Goal: Task Accomplishment & Management: Manage account settings

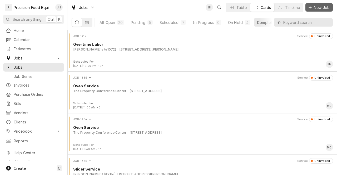
click at [321, 11] on button "New Job" at bounding box center [319, 7] width 27 height 8
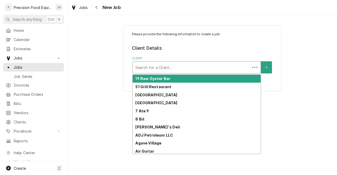
click at [212, 69] on div "Client" at bounding box center [191, 67] width 112 height 9
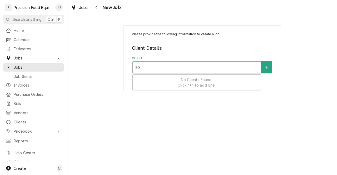
type input "204"
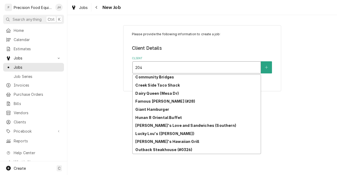
scroll to position [82, 0]
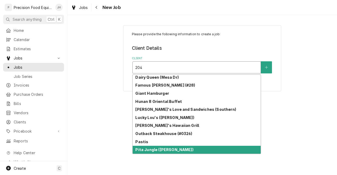
click at [198, 153] on div "Pita Jungle ([PERSON_NAME])" at bounding box center [197, 150] width 128 height 8
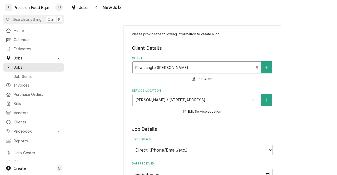
type textarea "x"
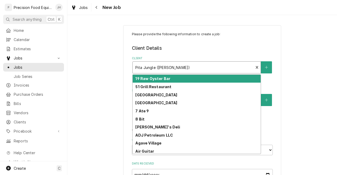
click at [191, 66] on div "Client" at bounding box center [193, 67] width 116 height 9
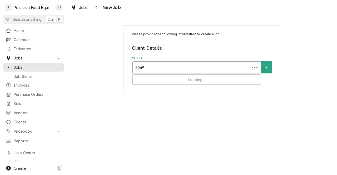
type input "20491"
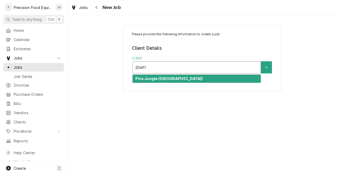
click at [186, 77] on div "Pita Jungle (Queen Creek)" at bounding box center [197, 79] width 128 height 8
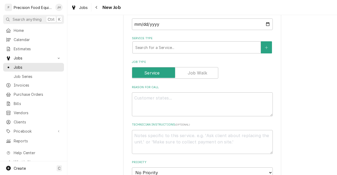
scroll to position [148, 0]
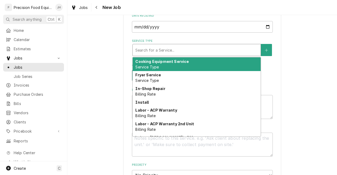
click at [219, 51] on div "Service Type" at bounding box center [196, 49] width 123 height 9
type textarea "x"
type input "p"
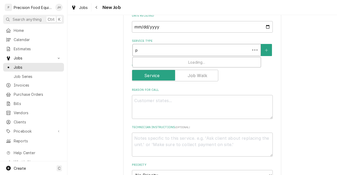
type textarea "x"
type input "piz"
type textarea "x"
type input "pizz"
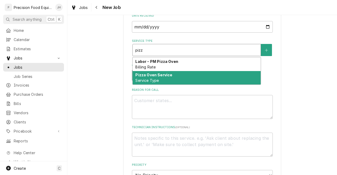
click at [205, 79] on div "Pizza Oven Service Service Type" at bounding box center [197, 78] width 128 height 14
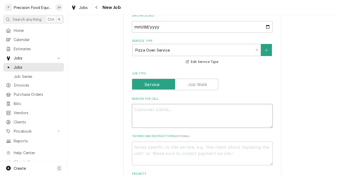
click at [199, 113] on textarea "Reason For Call" at bounding box center [202, 116] width 141 height 24
type textarea "x"
type textarea "c"
type textarea "x"
type textarea "co"
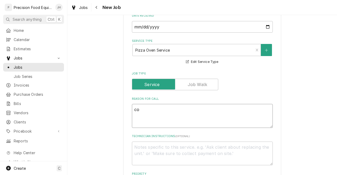
type textarea "x"
type textarea "com"
type textarea "x"
type textarea "comb"
type textarea "x"
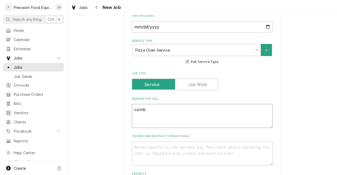
type textarea "combo"
type textarea "x"
type textarea "combo"
type textarea "x"
type textarea "combo o"
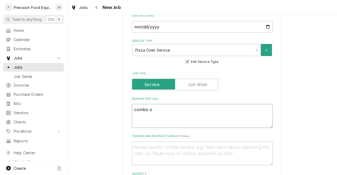
type textarea "x"
type textarea "combo ov"
type textarea "x"
type textarea "combo ove"
type textarea "x"
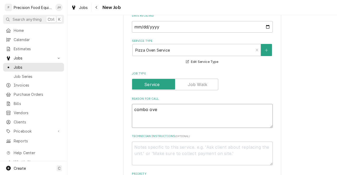
type textarea "combo oven"
type textarea "x"
type textarea "combo oven"
type textarea "x"
type textarea "combo oven w"
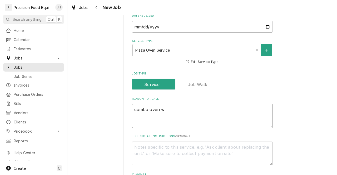
type textarea "x"
type textarea "combo oven wo"
type textarea "x"
type textarea "combo oven woo"
type textarea "x"
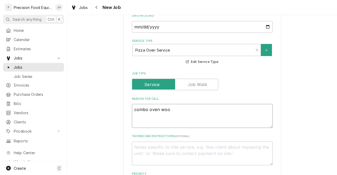
type textarea "combo oven wood"
type textarea "x"
type textarea "combo oven wood"
type textarea "x"
type textarea "combo oven wood a"
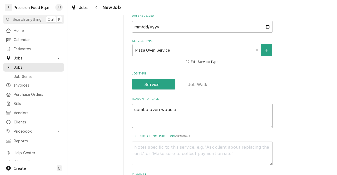
type textarea "x"
type textarea "combo oven wood an"
type textarea "x"
type textarea "combo oven wood and"
type textarea "x"
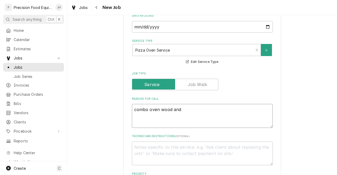
type textarea "combo oven wood and"
type textarea "x"
type textarea "combo oven wood and g"
type textarea "x"
type textarea "combo oven wood and ga"
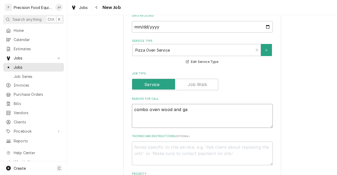
type textarea "x"
type textarea "combo oven wood and gas"
type textarea "x"
type textarea "combo oven wood and gas"
type textarea "x"
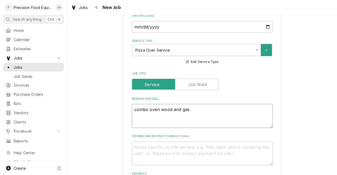
type textarea "combo oven wood and gas c"
type textarea "x"
type textarea "combo oven wood and gas cu"
type textarea "x"
type textarea "combo oven wood and gas cust"
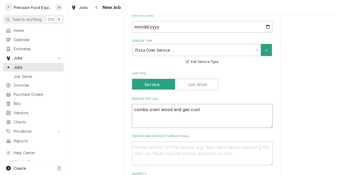
type textarea "x"
type textarea "combo oven wood and gas custo"
type textarea "x"
type textarea "combo oven wood and gas custom"
type textarea "x"
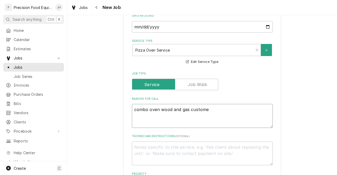
type textarea "combo oven wood and gas customer"
type textarea "x"
type textarea "combo oven wood and gas customer"
type textarea "x"
type textarea "combo oven wood and gas customer sa"
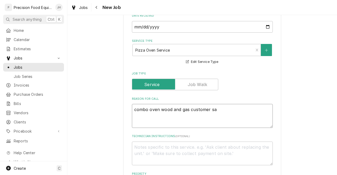
type textarea "x"
type textarea "combo oven wood and gas customer sai"
type textarea "x"
type textarea "combo oven wood and gas customer said"
type textarea "x"
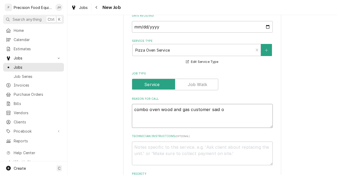
type textarea "combo oven wood and gas customer said on"
type textarea "x"
type textarea "combo oven wood and gas customer said once"
type textarea "x"
type textarea "combo oven wood and gas customer said once"
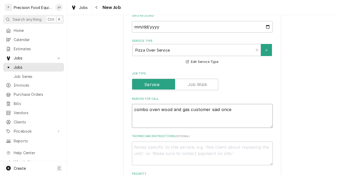
type textarea "x"
type textarea "combo oven wood and gas customer said once i"
type textarea "x"
type textarea "combo oven wood and gas customer said once it"
type textarea "x"
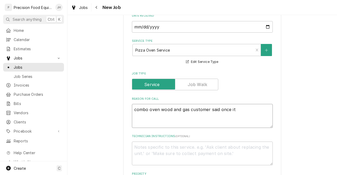
type textarea "combo oven wood and gas customer said once it"
type textarea "x"
type textarea "combo oven wood and gas customer said once it i"
type textarea "x"
type textarea "combo oven wood and gas customer said once it is"
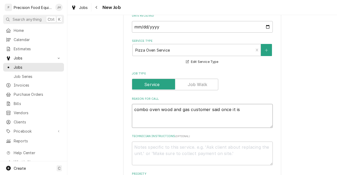
type textarea "x"
type textarea "combo oven wood and gas customer said once it is"
type textarea "x"
type textarea "combo oven wood and gas customer said once it is li"
type textarea "x"
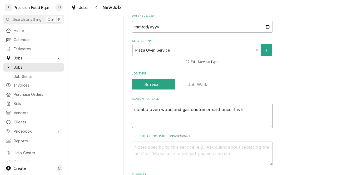
type textarea "combo oven wood and gas customer said once it is lit"
type textarea "x"
type textarea "combo oven wood and gas customer said once it is lit"
type textarea "x"
type textarea "combo oven wood and gas customer said once it is lit ig"
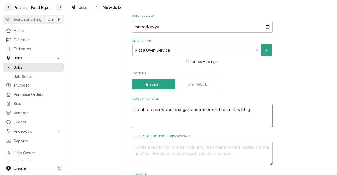
type textarea "x"
type textarea "combo oven wood and gas customer said once it is lit i"
type textarea "x"
type textarea "combo oven wood and gas customer said once it is lit it"
type textarea "x"
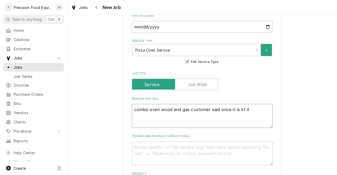
type textarea "combo oven wood and gas customer said once it is lit it"
type textarea "x"
type textarea "combo oven wood and gas customer said once it is lit it j"
type textarea "x"
type textarea "combo oven wood and gas customer said once it is lit it ju"
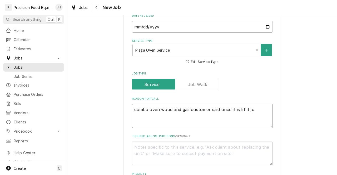
type textarea "x"
type textarea "combo oven wood and gas customer said once it is lit it jus"
type textarea "x"
type textarea "combo oven wood and gas customer said once it is lit it just"
type textarea "x"
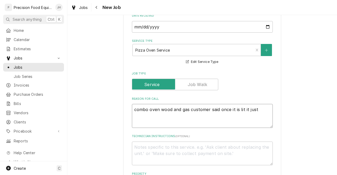
type textarea "combo oven wood and gas customer said once it is lit it just"
type textarea "x"
type textarea "combo oven wood and gas customer said once it is lit it just k"
type textarea "x"
type textarea "combo oven wood and gas customer said once it is lit it just ke"
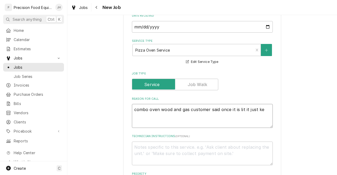
type textarea "x"
type textarea "combo oven wood and gas customer said once it is lit it just kee"
type textarea "x"
type textarea "combo oven wood and gas customer said once it is lit it just keep"
type textarea "x"
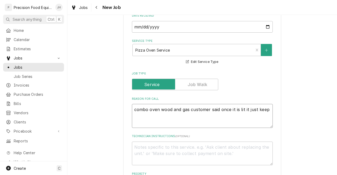
type textarea "combo oven wood and gas customer said once it is lit it just keeps"
type textarea "x"
type textarea "combo oven wood and gas customer said once it is lit it just keeps"
type textarea "x"
type textarea "combo oven wood and gas customer said once it is lit it just keeps gi"
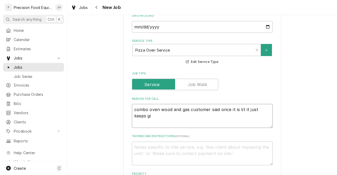
type textarea "x"
type textarea "combo oven wood and gas customer said once it is lit it just keeps gion"
type textarea "x"
type textarea "combo oven wood and gas customer said once it is lit it just keeps gio"
type textarea "x"
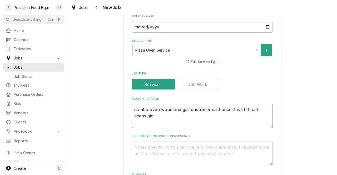
type textarea "combo oven wood and gas customer said once it is lit it just keeps gi"
type textarea "x"
type textarea "combo oven wood and gas customer said once it is lit it just keeps g"
type textarea "x"
type textarea "combo oven wood and gas customer said once it is lit it just keeps go"
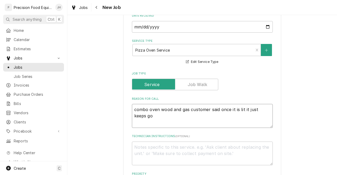
type textarea "x"
type textarea "combo oven wood and gas customer said once it is lit it just keeps goi"
type textarea "x"
type textarea "combo oven wood and gas customer said once it is lit it just keeps goin"
type textarea "x"
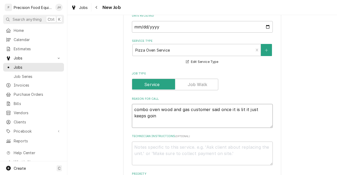
type textarea "combo oven wood and gas customer said once it is lit it just keeps going"
type textarea "x"
type textarea "combo oven wood and gas customer said once it is lit it just keeps going"
type textarea "x"
type textarea "combo oven wood and gas customer said once it is lit it just keeps going o"
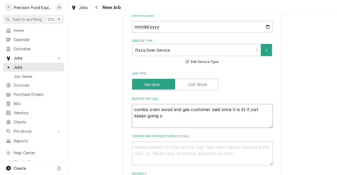
type textarea "x"
type textarea "combo oven wood and gas customer said once it is lit it just keeps going ou"
type textarea "x"
type textarea "combo oven wood and gas customer said once it is lit it just keeps going out"
type textarea "x"
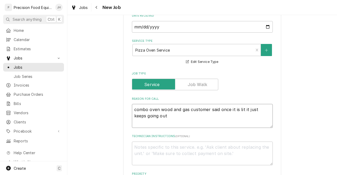
type textarea "combo oven wood and gas customer said once it is lit it just keeps going out."
type textarea "x"
type textarea "combo oven wood and gas customer said once it is lit it just keeps going out."
type textarea "x"
type textarea "combo oven wood and gas customer said once it is lit it just keeps going out. B"
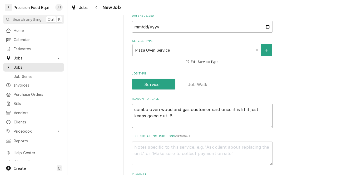
type textarea "x"
type textarea "combo oven wood and gas customer said once it is lit it just keeps going out. Bt"
type textarea "x"
type textarea "combo oven wood and gas customer said once it is lit it just keeps going out. B…"
type textarea "x"
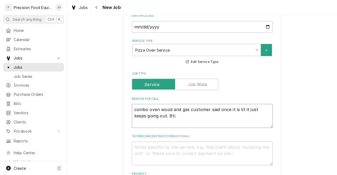
type textarea "combo oven wood and gas customer said once it is lit it just keeps going out. B…"
type textarea "x"
type textarea "combo oven wood and gas customer said once it is lit it just keeps going out. B…"
type textarea "x"
type textarea "combo oven wood and gas customer said once it is lit it just keeps going out. B…"
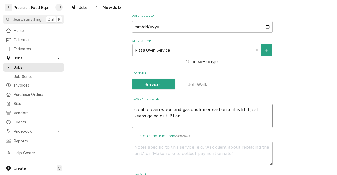
type textarea "x"
type textarea "combo oven wood and gas customer said once it is lit it just keeps going out. B…"
type textarea "x"
type textarea "combo oven wood and gas customer said once it is lit it just keeps going out. B…"
type textarea "x"
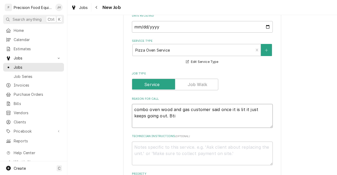
type textarea "combo oven wood and gas customer said once it is lit it just keeps going out. Bt"
type textarea "x"
type textarea "combo oven wood and gas customer said once it is lit it just keeps going out. B"
type textarea "x"
type textarea "combo oven wood and gas customer said once it is lit it just keeps going out. Br"
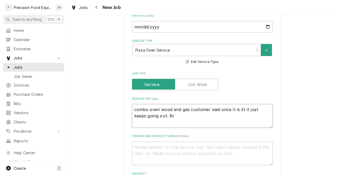
type textarea "x"
type textarea "combo oven wood and gas customer said once it is lit it just keeps going out. B…"
type textarea "x"
type textarea "combo oven wood and gas customer said once it is lit it just keeps going out. B…"
type textarea "x"
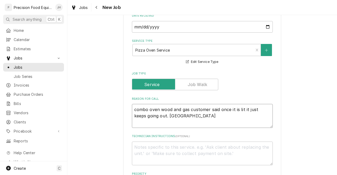
type textarea "combo oven wood and gas customer said once it is lit it just keeps going out. B…"
type textarea "x"
type textarea "combo oven wood and gas customer said once it is lit it just keeps going out. B…"
type textarea "x"
type textarea "combo oven wood and gas customer said once it is lit it just keeps going out. B…"
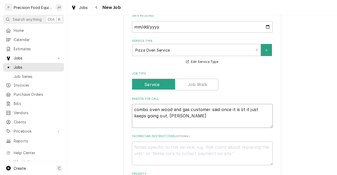
type textarea "x"
type textarea "combo oven wood and gas customer said once it is lit it just keeps going out. B…"
type textarea "x"
type textarea "combo oven wood and gas customer said once it is lit it just keeps going out. B…"
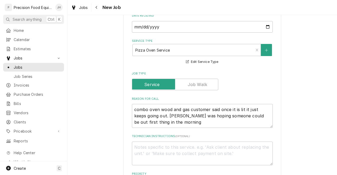
drag, startPoint x: 329, startPoint y: 72, endPoint x: 337, endPoint y: 76, distance: 9.0
click at [337, 76] on div "Please provide the following information to create a job: Client Details Client…" at bounding box center [202, 95] width 270 height 160
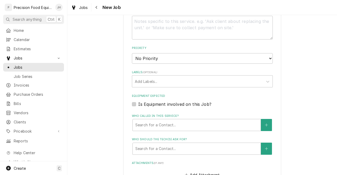
scroll to position [296, 0]
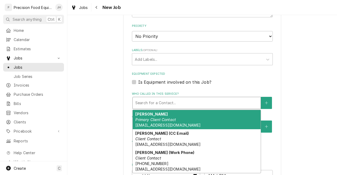
click at [223, 103] on div "Who called in this service?" at bounding box center [196, 102] width 123 height 9
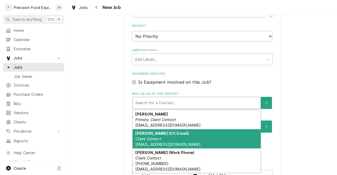
click at [204, 135] on div "Brian (CC Email) Client Contact kekaccounting@hotmail.com" at bounding box center [197, 138] width 128 height 19
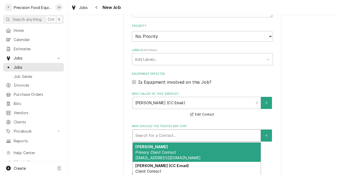
click at [199, 136] on div "Who should the tech(s) ask for?" at bounding box center [196, 135] width 123 height 9
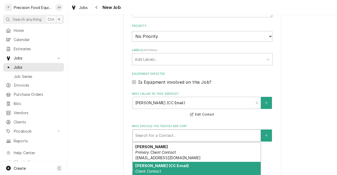
click at [202, 169] on div "Brian (CC Email) Client Contact kekaccounting@hotmail.com" at bounding box center [197, 171] width 128 height 19
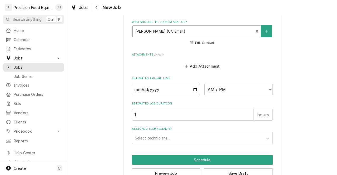
scroll to position [401, 0]
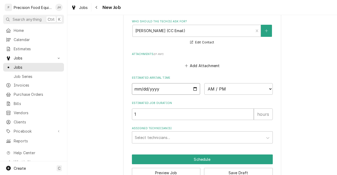
click at [195, 89] on input "Date" at bounding box center [166, 89] width 68 height 12
click at [229, 87] on select "AM / PM 6:00 AM 6:15 AM 6:30 AM 6:45 AM 7:00 AM 7:15 AM 7:30 AM 7:45 AM 8:00 AM…" at bounding box center [238, 89] width 68 height 12
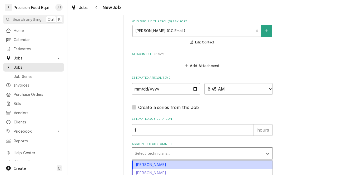
click at [204, 151] on div "Assigned Technician(s)" at bounding box center [198, 153] width 126 height 9
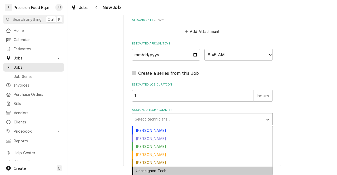
click at [160, 172] on div "Unassigned Tech" at bounding box center [202, 171] width 140 height 8
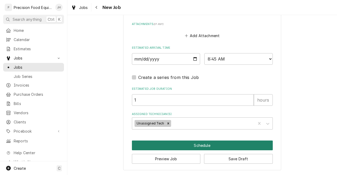
click at [202, 148] on button "Schedule" at bounding box center [202, 146] width 141 height 10
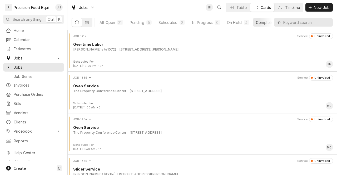
click at [295, 8] on div "Timeline" at bounding box center [292, 8] width 15 height 6
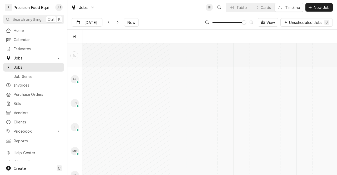
scroll to position [0, 5065]
click at [97, 21] on div "Dynamic Content Wrapper" at bounding box center [98, 22] width 7 height 8
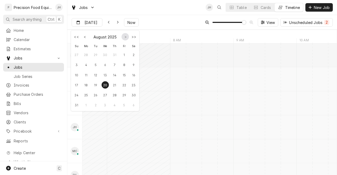
click at [125, 37] on button "Go to next month" at bounding box center [125, 36] width 7 height 7
click at [96, 53] on div "2" at bounding box center [95, 54] width 7 height 7
type input "Sep 2"
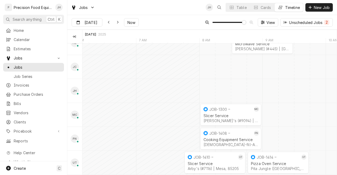
scroll to position [41, 0]
click at [228, 143] on div "[DEMOGRAPHIC_DATA]-fill-A (Queen creek) | [GEOGRAPHIC_DATA]" at bounding box center [231, 145] width 55 height 4
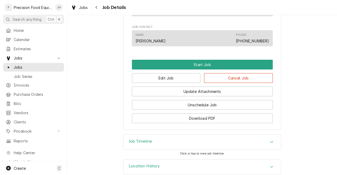
scroll to position [298, 0]
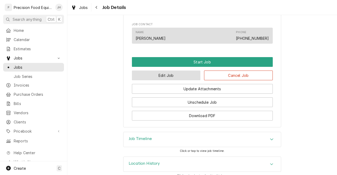
click at [188, 80] on button "Edit Job" at bounding box center [166, 76] width 69 height 10
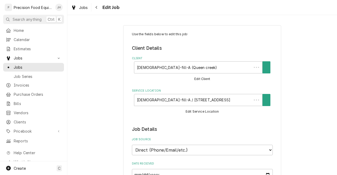
type textarea "x"
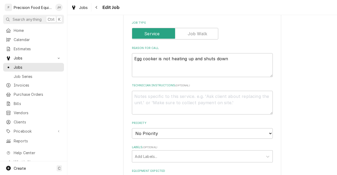
scroll to position [201, 0]
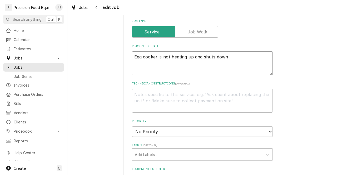
click at [243, 61] on textarea "Egg cooker is not heating up and shuts down" at bounding box center [202, 63] width 141 height 24
type textarea "Egg cooker is not heating up and shuts down/."
click at [234, 53] on textarea "Egg cooker is not heating up and shuts down/." at bounding box center [202, 63] width 141 height 24
type textarea "x"
type textarea "Egg cooker is not heating up and shuts down/"
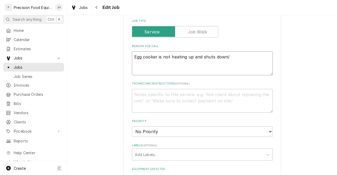
type textarea "x"
type textarea "Egg cooker is not heating up and shuts down."
type textarea "x"
type textarea "Egg cooker is not heating up and shuts down."
type textarea "x"
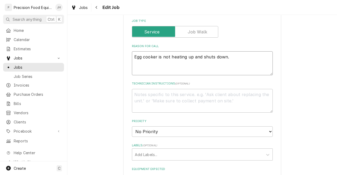
type textarea "Egg cooker is not heating up and shuts down. C"
type textarea "x"
type textarea "Egg cooker is not heating up and shuts down. Cu"
type textarea "x"
type textarea "Egg cooker is not heating up and shuts down. Cust"
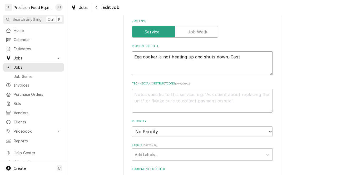
type textarea "x"
type textarea "Egg cooker is not heating up and shuts down. Custom"
type textarea "x"
type textarea "Egg cooker is not heating up and shuts down. Customer"
type textarea "x"
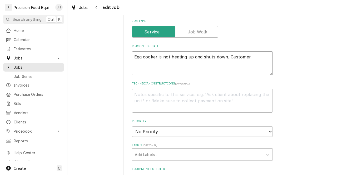
type textarea "Egg cooker is not heating up and shuts down. Customer"
type textarea "x"
type textarea "Egg cooker is not heating up and shuts down. Customer w"
type textarea "x"
type textarea "Egg cooker is not heating up and shuts down. Customer ws"
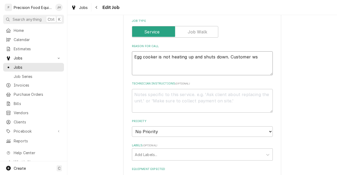
type textarea "x"
type textarea "Egg cooker is not heating up and shuts down. Customer w"
type textarea "x"
type textarea "Egg cooker is not heating up and shuts down. Customer wa"
type textarea "x"
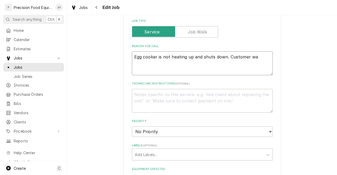
type textarea "Egg cooker is not heating up and shuts down. Customer was"
type textarea "x"
type textarea "Egg cooker is not heating up and shuts down. Customer was"
type textarea "x"
type textarea "Egg cooker is not heating up and shuts down. Customer was h"
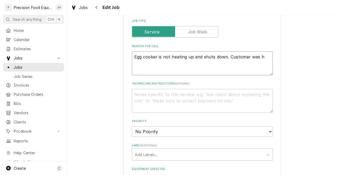
type textarea "x"
type textarea "Egg cooker is not heating up and shuts down. Customer was ho"
type textarea "x"
type textarea "Egg cooker is not heating up and shuts down. Customer was hop"
type textarea "x"
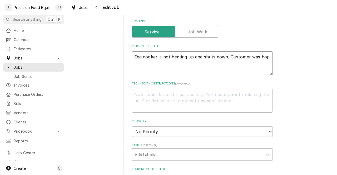
type textarea "Egg cooker is not heating up and shuts down. Customer was hopi"
type textarea "x"
type textarea "Egg cooker is not heating up and shuts down. Customer was hoping"
type textarea "x"
type textarea "Egg cooker is not heating up and shuts down. Customer was hoping"
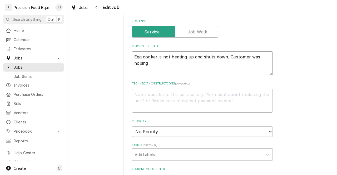
type textarea "x"
type textarea "Egg cooker is not heating up and shuts down. Customer was hoping s"
type textarea "x"
type textarea "Egg cooker is not heating up and shuts down. Customer was hoping so"
type textarea "x"
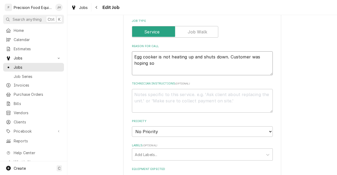
type textarea "Egg cooker is not heating up and shuts down. Customer was hoping som"
type textarea "x"
type textarea "Egg cooker is not heating up and shuts down. Customer was hoping some"
type textarea "x"
type textarea "Egg cooker is not heating up and shuts down. Customer was hoping someon"
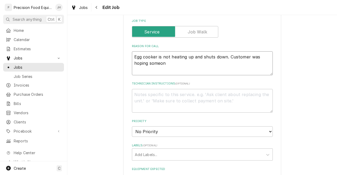
type textarea "x"
type textarea "Egg cooker is not heating up and shuts down. Customer was hoping someone"
type textarea "x"
type textarea "Egg cooker is not heating up and shuts down. Customer was hoping someone c"
type textarea "x"
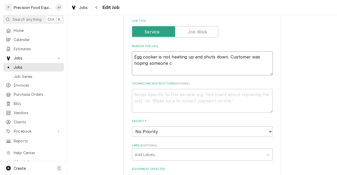
type textarea "Egg cooker is not heating up and shuts down. Customer was hoping someone cc"
type textarea "x"
type textarea "Egg cooker is not heating up and shuts down. Customer was hoping someone c"
type textarea "x"
type textarea "Egg cooker is not heating up and shuts down. Customer was hoping someone cou"
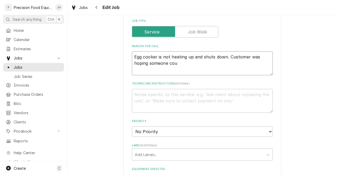
type textarea "x"
type textarea "Egg cooker is not heating up and shuts down. Customer was hoping someone coud"
type textarea "x"
type textarea "Egg cooker is not heating up and shuts down. Customer was hoping someone cou"
type textarea "x"
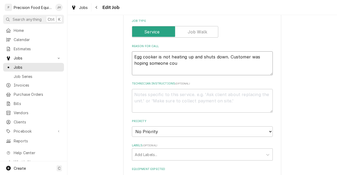
type textarea "Egg cooker is not heating up and shuts down. Customer was hoping someone coul"
type textarea "x"
type textarea "Egg cooker is not heating up and shuts down. Customer was hoping someone could"
type textarea "x"
type textarea "Egg cooker is not heating up and shuts down. Customer was hoping someone could"
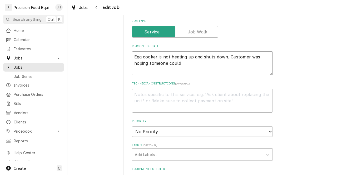
type textarea "x"
type textarea "Egg cooker is not heating up and shuts down. Customer was hoping someone could c"
type textarea "x"
type textarea "Egg cooker is not heating up and shuts down. Customer was hoping someone could …"
type textarea "x"
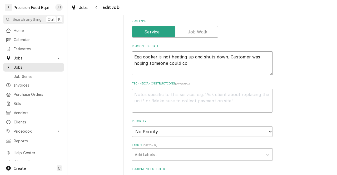
type textarea "Egg cooker is not heating up and shuts down. Customer was hoping someone could …"
type textarea "x"
type textarea "Egg cooker is not heating up and shuts down. Customer was hoping someone could …"
type textarea "x"
type textarea "Egg cooker is not heating up and shuts down. Customer was hoping someone could …"
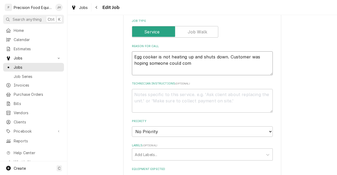
type textarea "x"
type textarea "Egg cooker is not heating up and shuts down. Customer was hoping someone could …"
type textarea "x"
type textarea "Egg cooker is not heating up and shuts down. Customer was hoping someone could …"
type textarea "x"
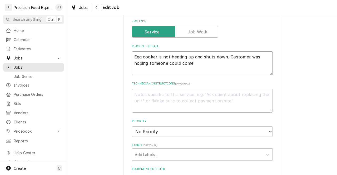
type textarea "Egg cooker is not heating up and shuts down. Customer was hoping someone could …"
type textarea "x"
type textarea "Egg cooker is not heating up and shuts down. Customer was hoping someone could …"
type textarea "x"
type textarea "Egg cooker is not heating up and shuts down. Customer was hoping someone could …"
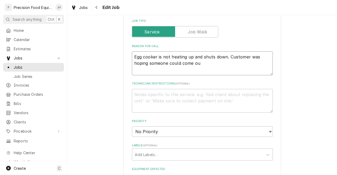
type textarea "x"
type textarea "Egg cooker is not heating up and shuts down. Customer was hoping someone could …"
type textarea "x"
type textarea "Egg cooker is not heating up and shuts down. Customer was hoping someone could …"
type textarea "x"
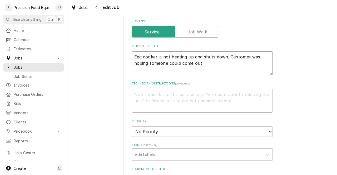
type textarea "Egg cooker is not heating up and shuts down. Customer was hoping someone could …"
type textarea "x"
type textarea "Egg cooker is not heating up and shuts down. Customer was hoping someone could …"
type textarea "x"
type textarea "Egg cooker is not heating up and shuts down. Customer was hoping someone could …"
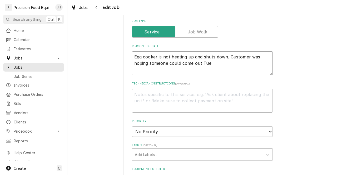
type textarea "x"
type textarea "Egg cooker is not heating up and shuts down. Customer was hoping someone could …"
type textarea "x"
type textarea "Egg cooker is not heating up and shuts down. Customer was hoping someone could …"
type textarea "x"
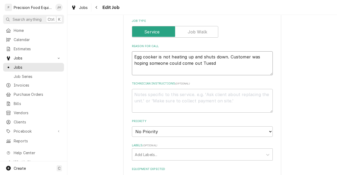
type textarea "Egg cooker is not heating up and shuts down. Customer was hoping someone could …"
type textarea "x"
type textarea "Egg cooker is not heating up and shuts down. Customer was hoping someone could …"
type textarea "x"
type textarea "Egg cooker is not heating up and shuts down. Customer was hoping someone could …"
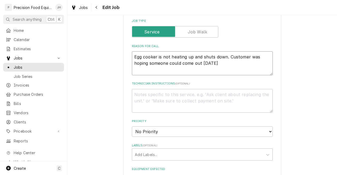
type textarea "x"
type textarea "Egg cooker is not heating up and shuts down. Customer was hoping someone could …"
type textarea "x"
type textarea "Egg cooker is not heating up and shuts down. Customer was hoping someone could …"
type textarea "x"
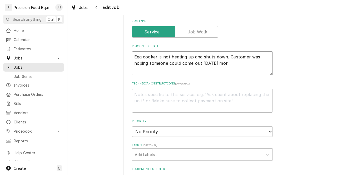
type textarea "Egg cooker is not heating up and shuts down. Customer was hoping someone could …"
type textarea "x"
type textarea "Egg cooker is not heating up and shuts down. Customer was hoping someone could …"
type textarea "x"
type textarea "Egg cooker is not heating up and shuts down. Customer was hoping someone could …"
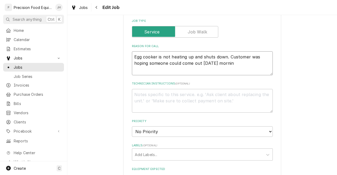
type textarea "x"
type textarea "Egg cooker is not heating up and shuts down. Customer was hoping someone could …"
type textarea "x"
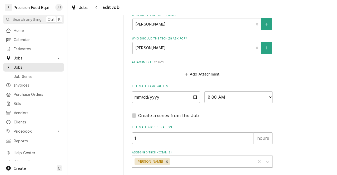
scroll to position [400, 0]
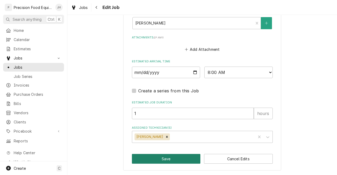
type textarea "Egg cooker is not heating up and shuts down. Customer was hoping someone could …"
click at [188, 164] on button "Save" at bounding box center [166, 159] width 69 height 10
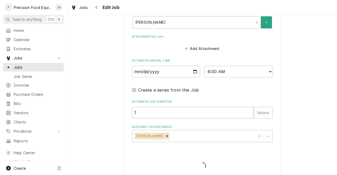
type textarea "x"
click at [188, 164] on span "Loading..." at bounding box center [202, 166] width 141 height 11
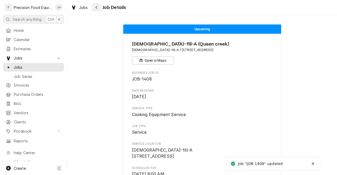
click at [95, 7] on icon "Navigate back" at bounding box center [96, 8] width 2 height 4
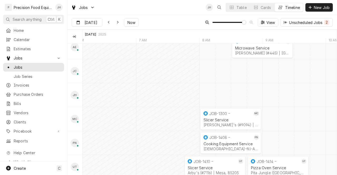
scroll to position [41, 0]
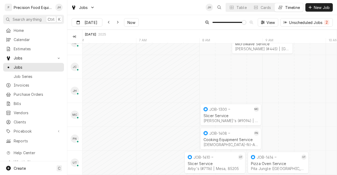
drag, startPoint x: 337, startPoint y: 90, endPoint x: 335, endPoint y: 106, distance: 16.4
click at [335, 106] on div "Technicians [DATE] [DATE] 7 AM 8 AM 9 AM 10 AM 6 AM Unassigned AE [PERSON_NAME]…" at bounding box center [202, 102] width 270 height 145
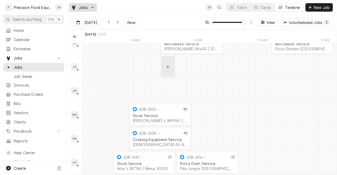
click at [87, 7] on span "Jobs" at bounding box center [83, 8] width 9 height 6
click at [87, 7] on html "P Precision Food Equipment LLC JH Search anything Ctrl K Home Calendar Estimate…" at bounding box center [168, 87] width 337 height 175
click at [263, 6] on div "Cards" at bounding box center [266, 8] width 11 height 6
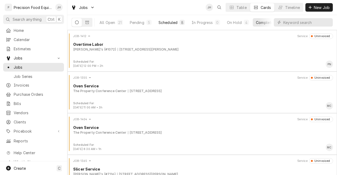
click at [171, 20] on div "Scheduled" at bounding box center [168, 23] width 19 height 6
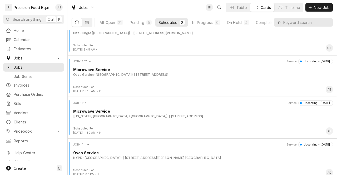
scroll to position [188, 0]
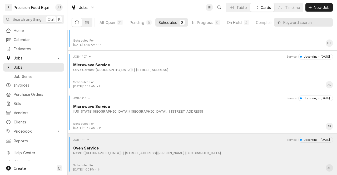
click at [279, 145] on div "Oven Service" at bounding box center [203, 148] width 260 height 6
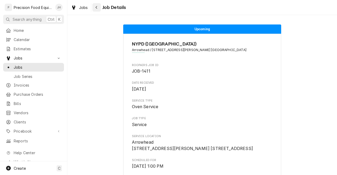
click at [94, 7] on div "Navigate back" at bounding box center [96, 7] width 5 height 5
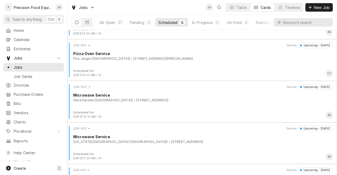
scroll to position [188, 0]
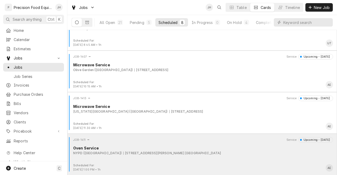
click at [234, 148] on div "Oven Service" at bounding box center [203, 148] width 260 height 6
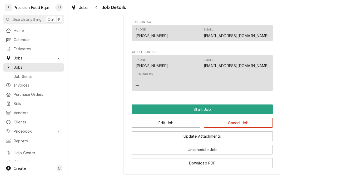
scroll to position [305, 0]
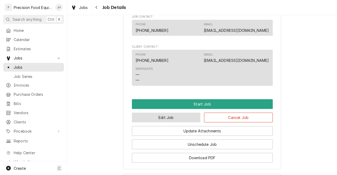
click at [179, 119] on button "Edit Job" at bounding box center [166, 118] width 69 height 10
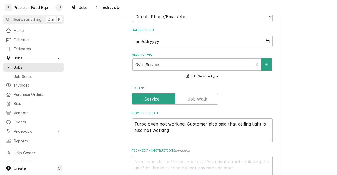
scroll to position [150, 0]
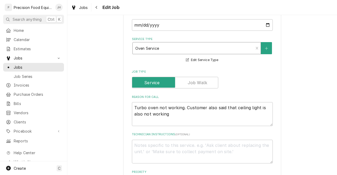
click at [225, 46] on div "Service Type" at bounding box center [193, 47] width 116 height 9
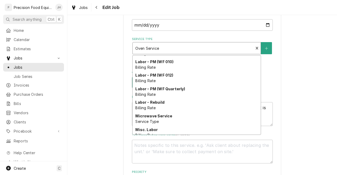
scroll to position [182, 0]
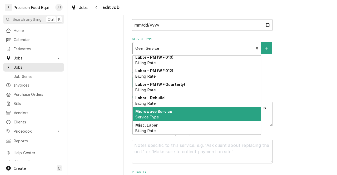
click at [214, 110] on div "Microwave Service Service Type" at bounding box center [197, 114] width 128 height 14
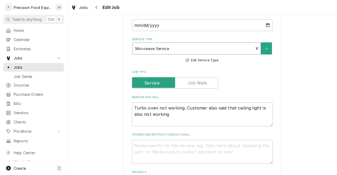
scroll to position [400, 0]
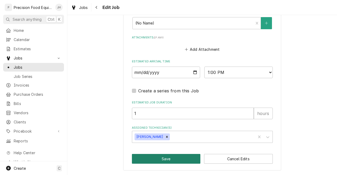
click at [162, 157] on button "Save" at bounding box center [166, 159] width 69 height 10
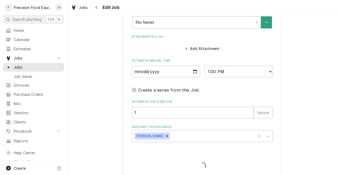
type textarea "x"
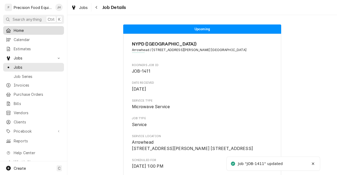
click at [29, 29] on span "Home" at bounding box center [38, 31] width 48 height 6
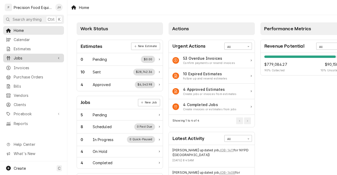
click at [25, 55] on span "Jobs" at bounding box center [34, 58] width 40 height 6
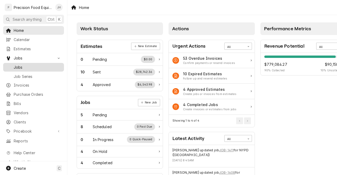
click at [19, 67] on span "Jobs" at bounding box center [38, 68] width 48 height 6
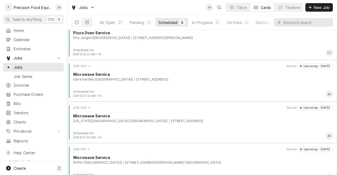
scroll to position [188, 0]
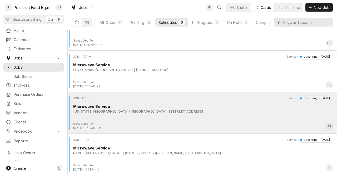
click at [246, 117] on div "JOB-1413 Service Upcoming - [DATE] Microwave Service [US_STATE][GEOGRAPHIC_DATA…" at bounding box center [203, 109] width 266 height 26
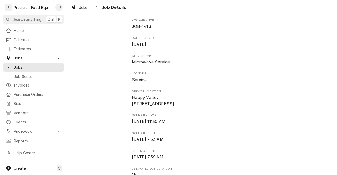
scroll to position [43, 0]
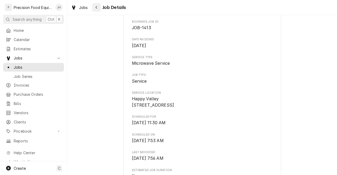
click at [99, 7] on div "Navigate back" at bounding box center [96, 7] width 5 height 5
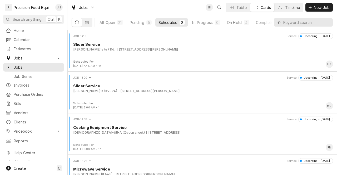
click at [292, 8] on div "Timeline" at bounding box center [292, 8] width 15 height 6
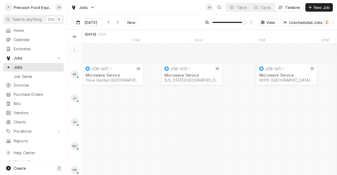
scroll to position [41, 0]
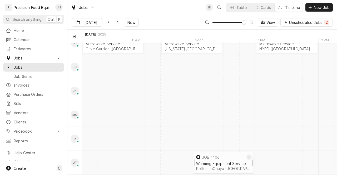
click at [221, 154] on div "JOB-1406" at bounding box center [220, 157] width 50 height 6
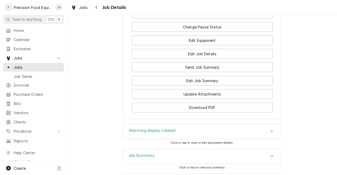
scroll to position [617, 0]
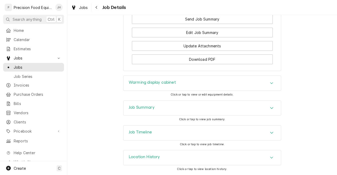
click at [231, 128] on div "Job Timeline" at bounding box center [203, 133] width 158 height 15
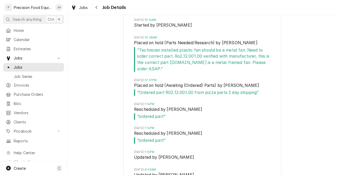
scroll to position [757, 0]
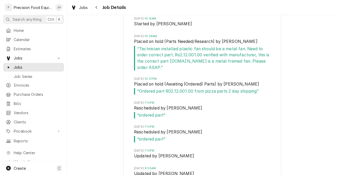
click at [242, 95] on span "“ Ordered part R02.12.001.00 from pizza parts 2 day shipping ”" at bounding box center [202, 91] width 136 height 6
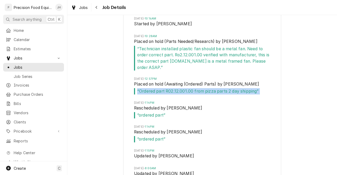
click at [242, 95] on span "“ Ordered part R02.12.001.00 from pizza parts 2 day shipping ”" at bounding box center [202, 91] width 136 height 6
copy span "“ Ordered part R02.12.001.00 from pizza parts 2 day shipping ”"
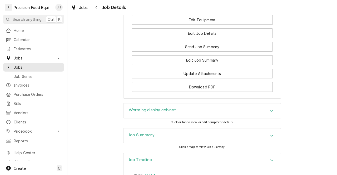
scroll to position [571, 0]
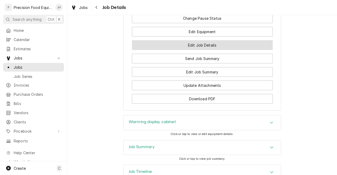
click at [243, 49] on button "Edit Job Details" at bounding box center [202, 45] width 141 height 10
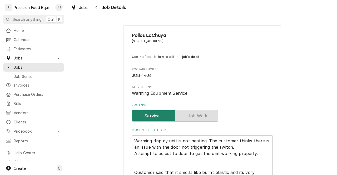
type textarea "x"
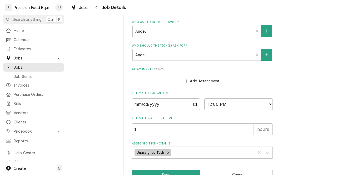
scroll to position [293, 0]
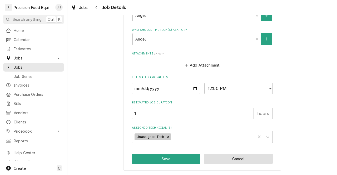
click at [250, 156] on button "Cancel" at bounding box center [238, 159] width 69 height 10
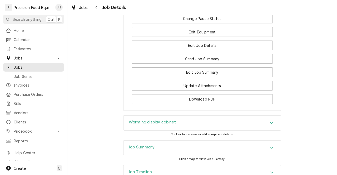
scroll to position [572, 0]
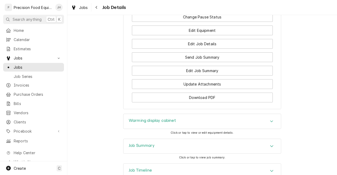
drag, startPoint x: 322, startPoint y: 150, endPoint x: 337, endPoint y: 147, distance: 15.3
click at [337, 147] on div "Awaiting (Ordered) Parts Pollos LaChuya 2706 E. University Dr. Suite #11, Mesa,…" at bounding box center [202, 95] width 270 height 160
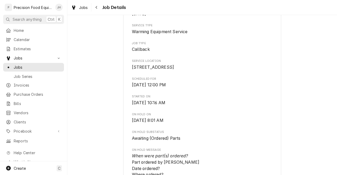
scroll to position [80, 0]
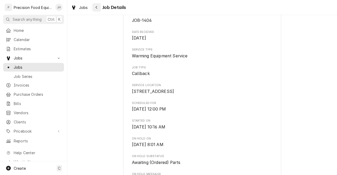
click at [93, 8] on button "Navigate back" at bounding box center [96, 7] width 8 height 8
